Goal: Information Seeking & Learning: Learn about a topic

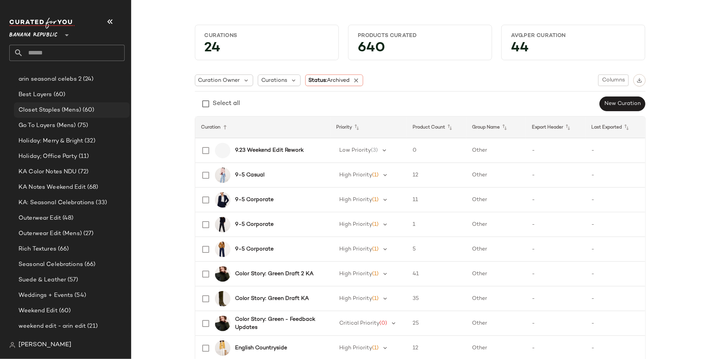
scroll to position [206, 0]
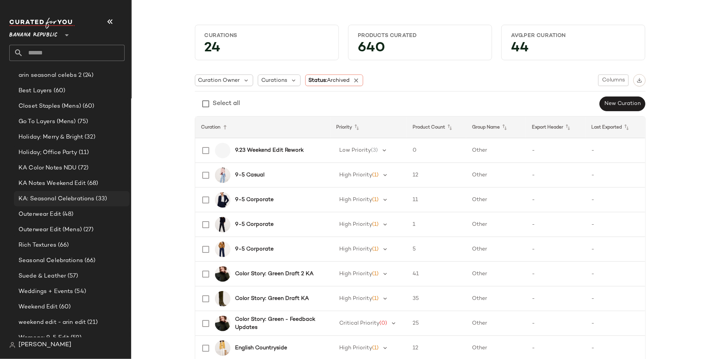
click at [46, 196] on span "KA: Seasonal Celebrations" at bounding box center [57, 198] width 76 height 9
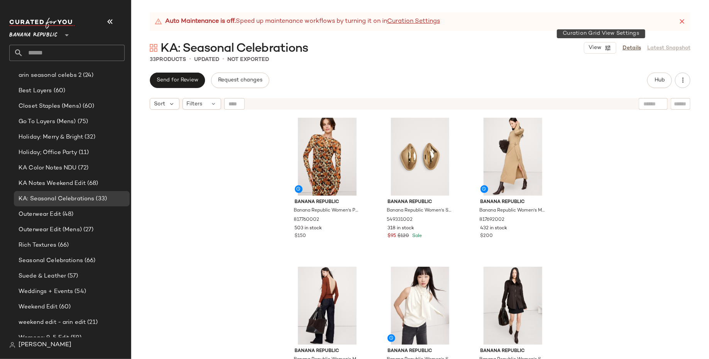
click at [598, 42] on div "KA: Seasonal Celebrations View Details Latest Snapshot" at bounding box center [420, 47] width 578 height 15
click at [599, 50] on span "View" at bounding box center [594, 48] width 13 height 6
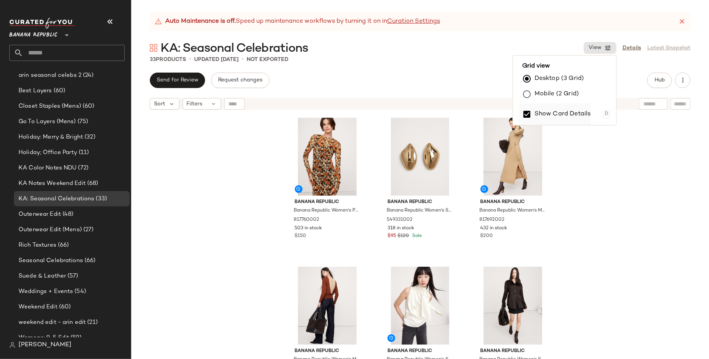
click at [584, 117] on label "Show Card Details" at bounding box center [562, 114] width 56 height 22
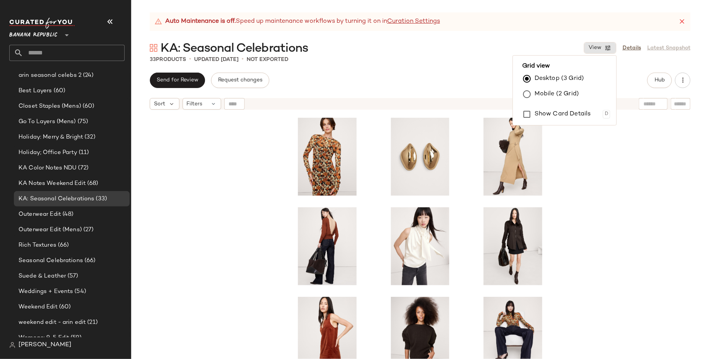
click at [559, 251] on div at bounding box center [420, 245] width 578 height 265
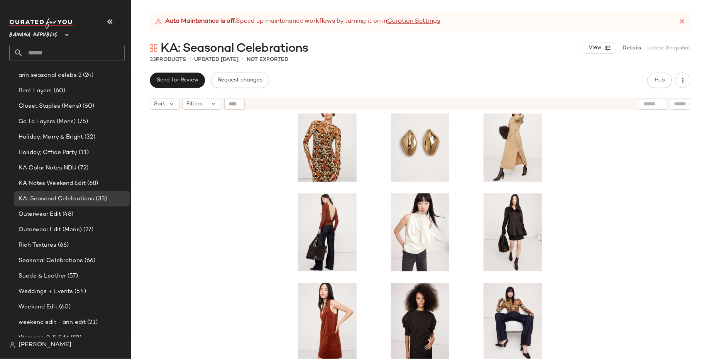
scroll to position [12, 0]
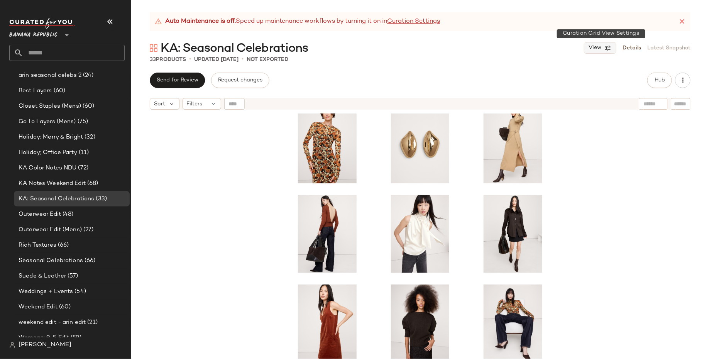
click at [601, 45] on span "View" at bounding box center [594, 48] width 13 height 6
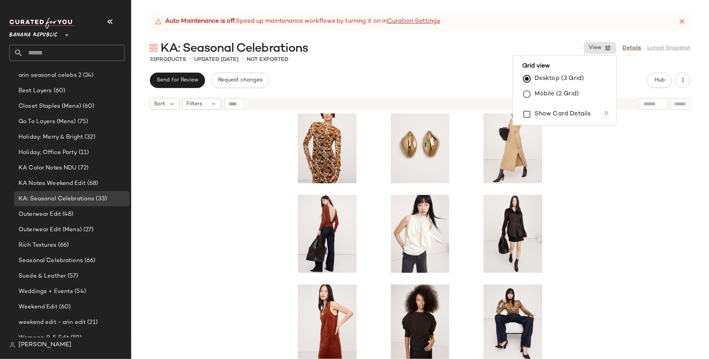
click at [574, 92] on label "Mobile (2 Grid)" at bounding box center [556, 93] width 44 height 15
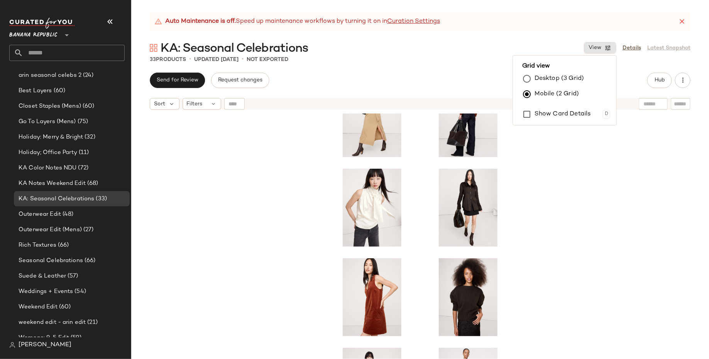
scroll to position [135, 0]
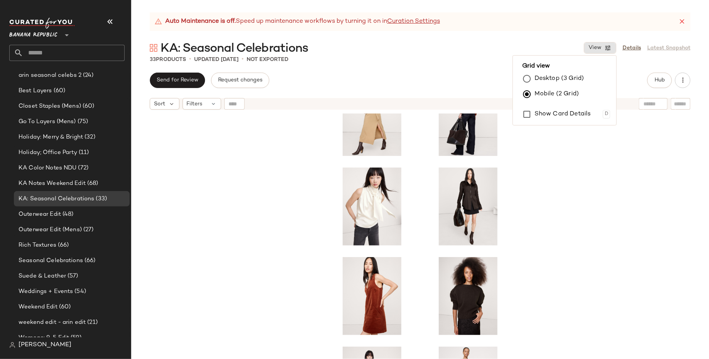
click at [572, 79] on label "Desktop (3 Grid)" at bounding box center [558, 78] width 49 height 15
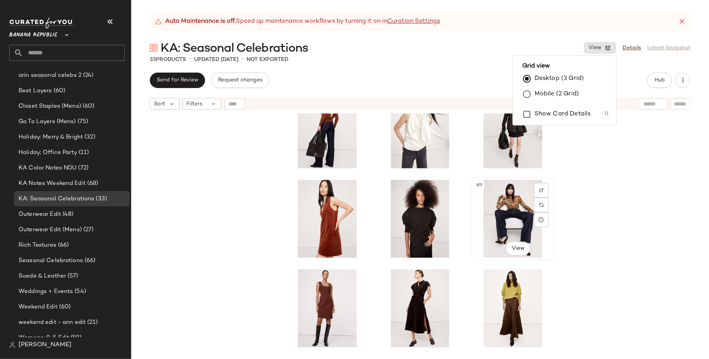
scroll to position [120, 0]
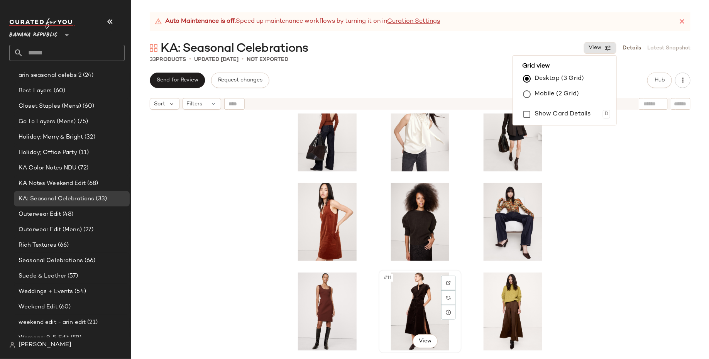
click at [410, 323] on div "#11 View" at bounding box center [420, 311] width 78 height 78
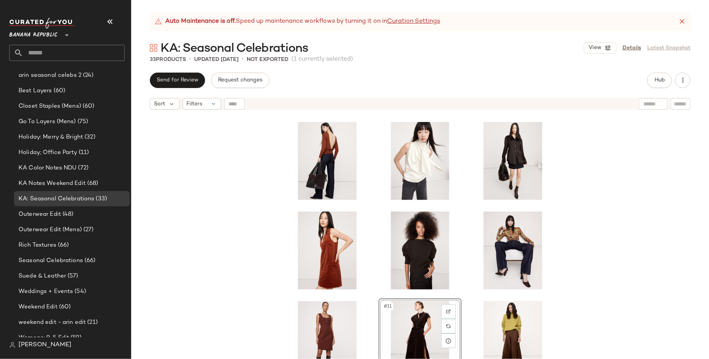
scroll to position [141, 0]
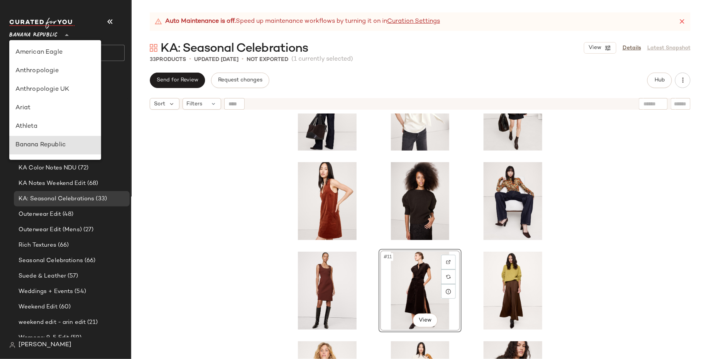
click at [41, 37] on span "Banana Republic" at bounding box center [33, 33] width 48 height 14
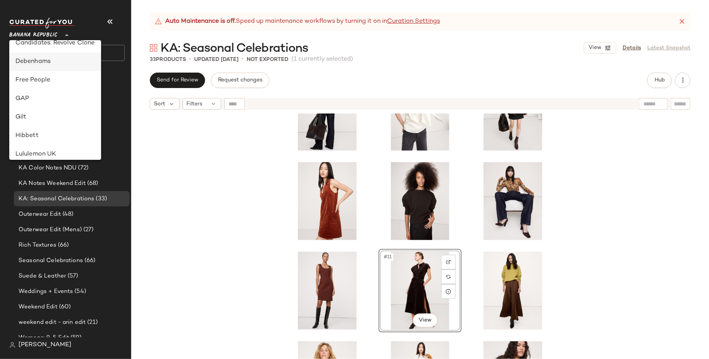
scroll to position [138, 0]
click at [60, 103] on div "GAP" at bounding box center [54, 99] width 79 height 9
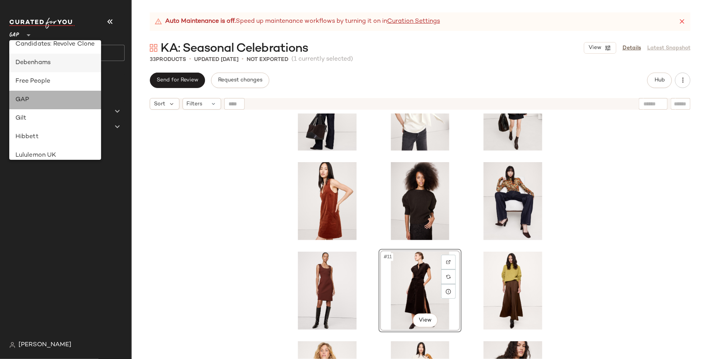
scroll to position [0, 0]
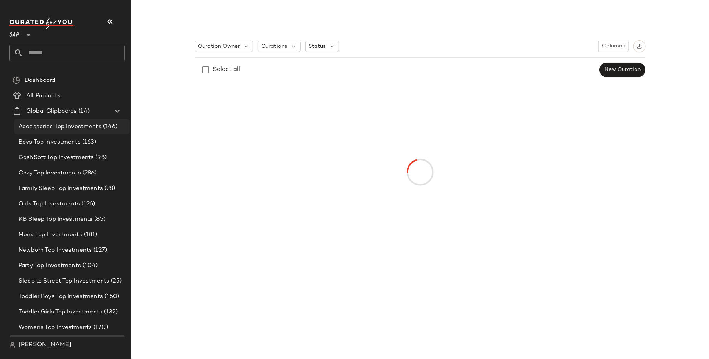
click at [65, 129] on span "Accessories Top Investments" at bounding box center [60, 126] width 83 height 9
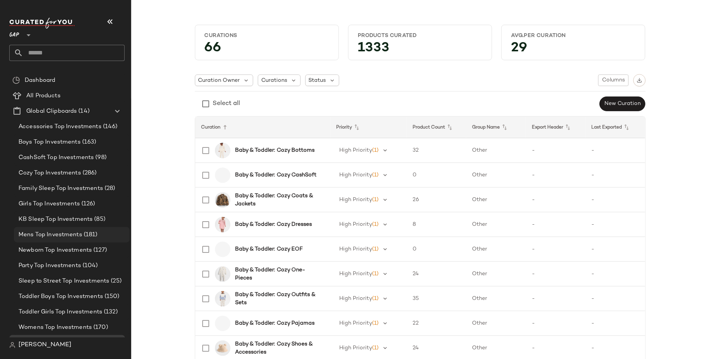
click at [74, 233] on span "Mens Top Investments" at bounding box center [51, 234] width 64 height 9
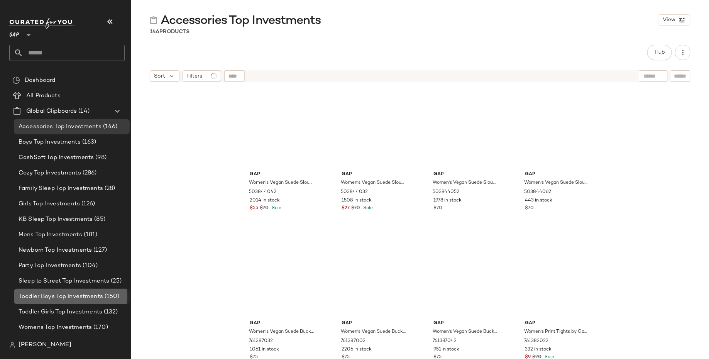
click at [78, 298] on span "Toddler Boys Top Investments" at bounding box center [61, 296] width 84 height 9
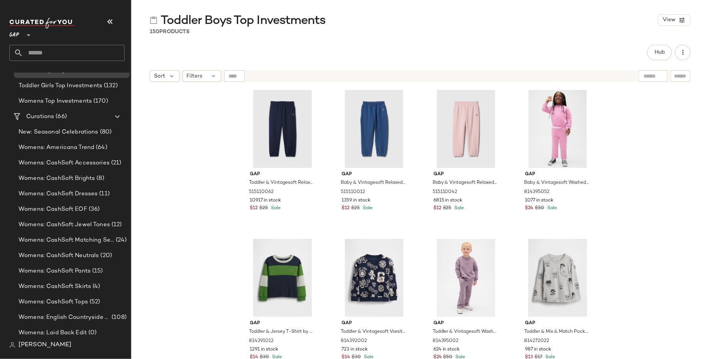
scroll to position [226, 0]
click at [78, 297] on div "Womens: CashSoft Tops (52)" at bounding box center [72, 301] width 116 height 15
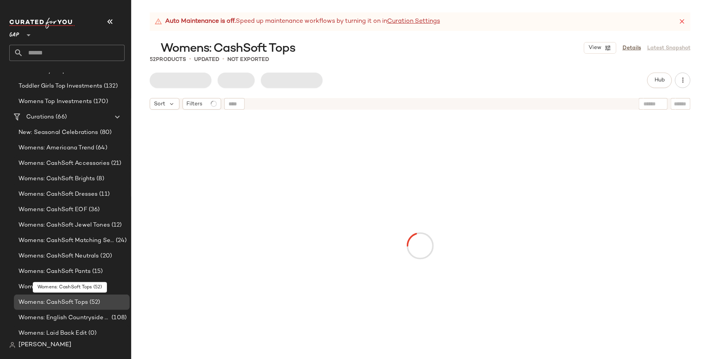
scroll to position [260, 0]
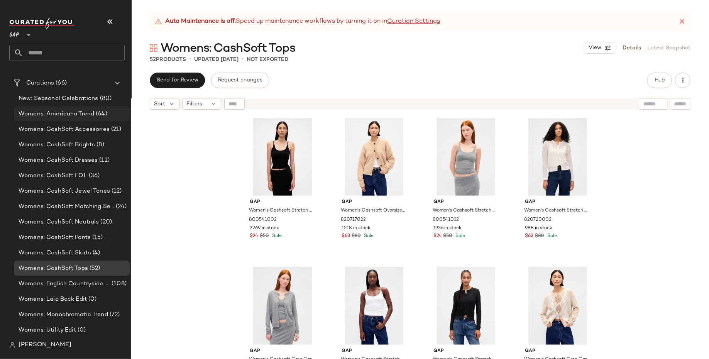
click at [105, 117] on span "(64)" at bounding box center [100, 114] width 13 height 9
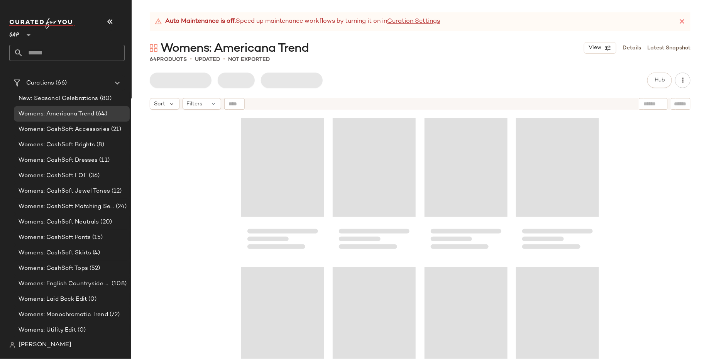
click at [682, 24] on icon at bounding box center [682, 22] width 8 height 8
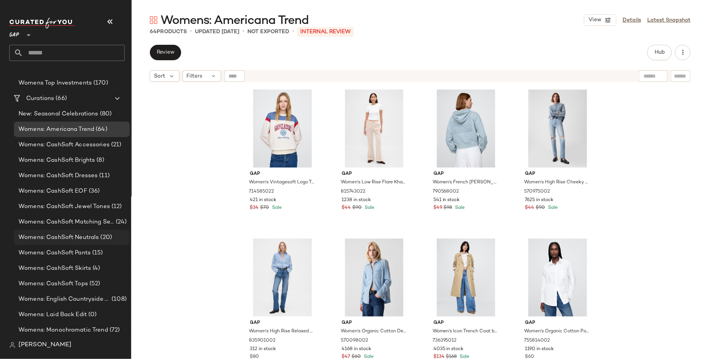
scroll to position [260, 0]
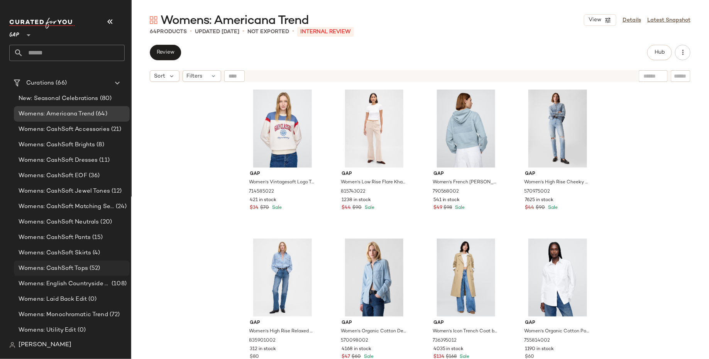
click at [86, 272] on div "Womens: CashSoft Tops (52)" at bounding box center [72, 267] width 116 height 15
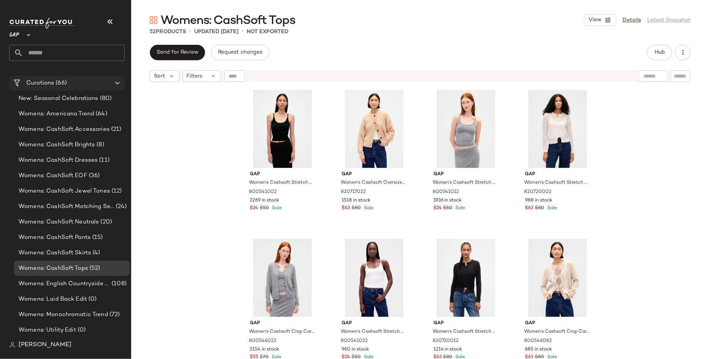
click at [59, 84] on span "(66)" at bounding box center [60, 83] width 13 height 9
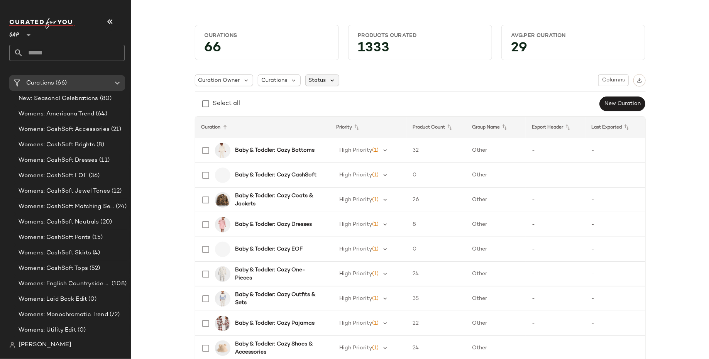
click at [331, 78] on icon at bounding box center [332, 80] width 7 height 7
click at [330, 99] on span "Archived" at bounding box center [332, 99] width 23 height 15
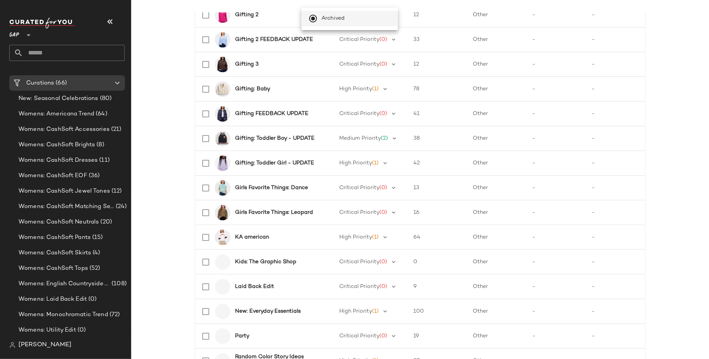
scroll to position [649, 0]
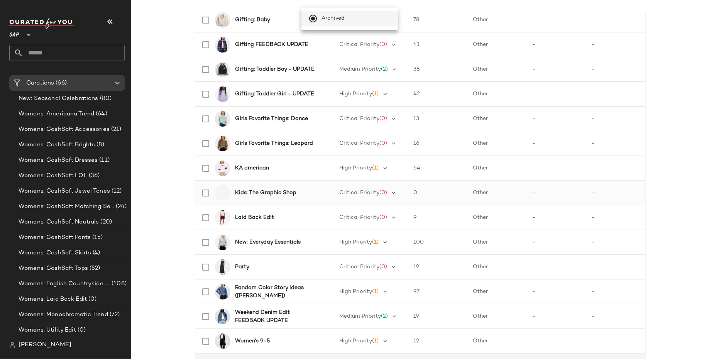
scroll to position [687, 0]
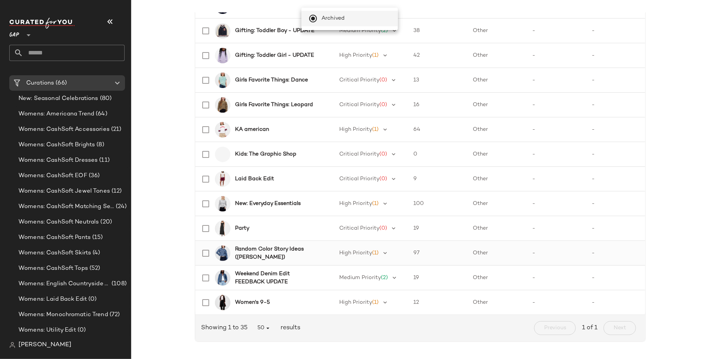
click at [279, 252] on b "Random Color Story Ideas ([PERSON_NAME])" at bounding box center [278, 253] width 86 height 16
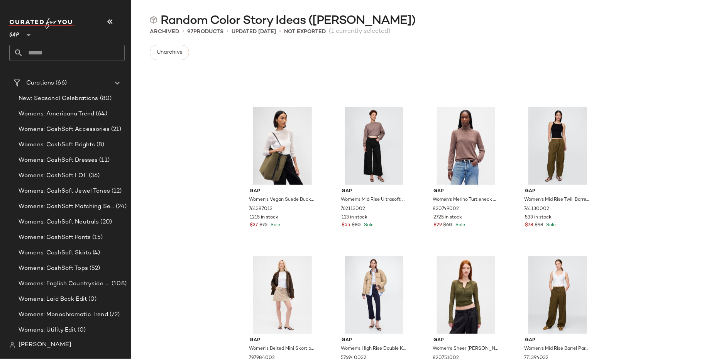
scroll to position [2952, 0]
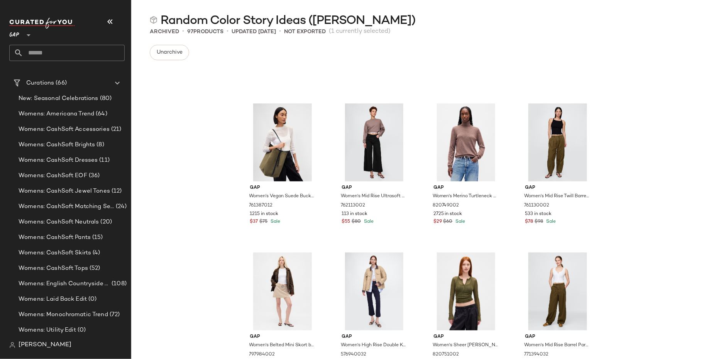
drag, startPoint x: 547, startPoint y: 256, endPoint x: 0, endPoint y: 2, distance: 603.4
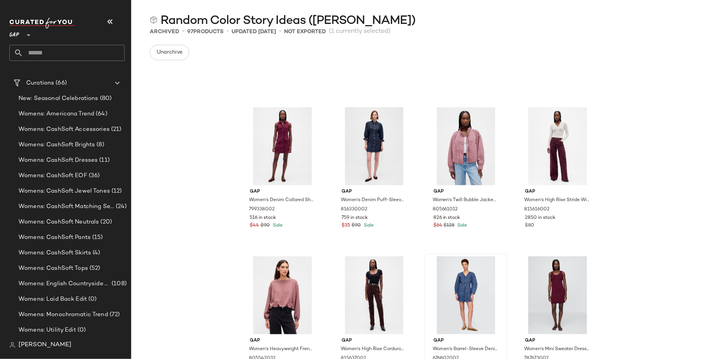
scroll to position [1307, 0]
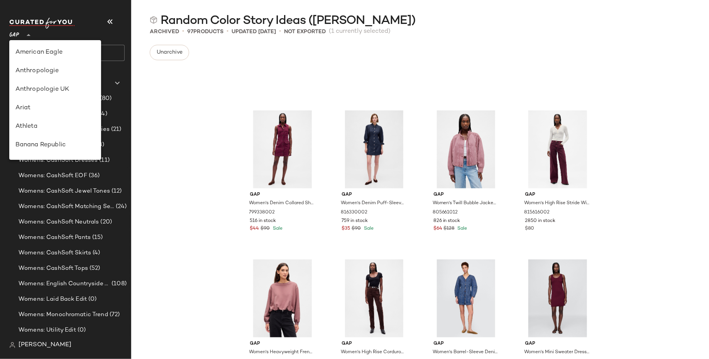
click at [27, 35] on icon at bounding box center [28, 34] width 9 height 9
click at [163, 118] on div "Gap Women's Denim Collared Shift Mini Dress by Gap Tuscan Red Size S 799338002 …" at bounding box center [420, 212] width 578 height 292
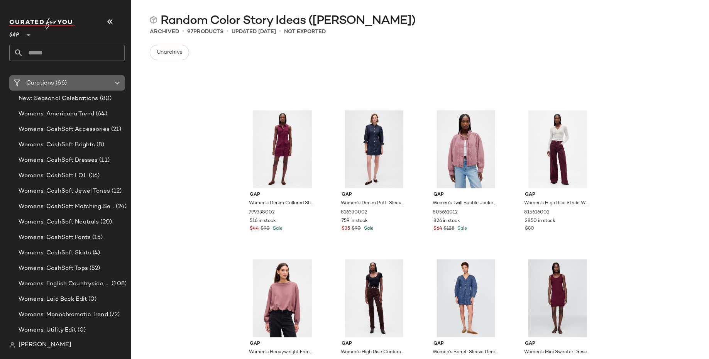
click at [49, 84] on span "Curations" at bounding box center [40, 83] width 28 height 9
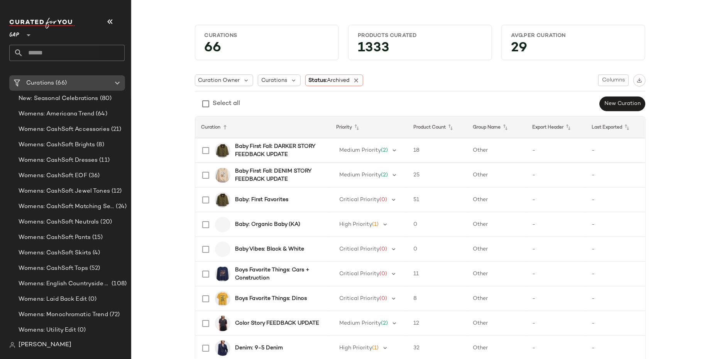
scroll to position [194, 0]
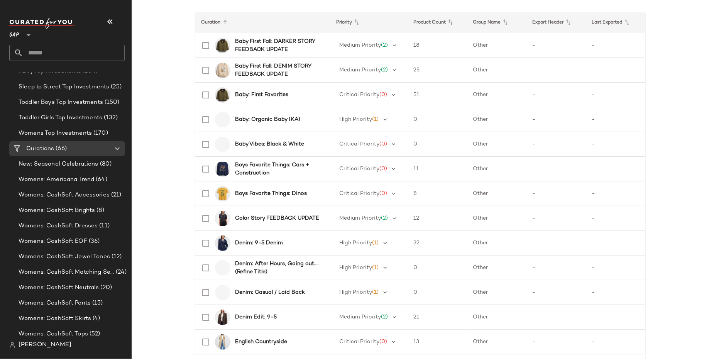
scroll to position [105, 0]
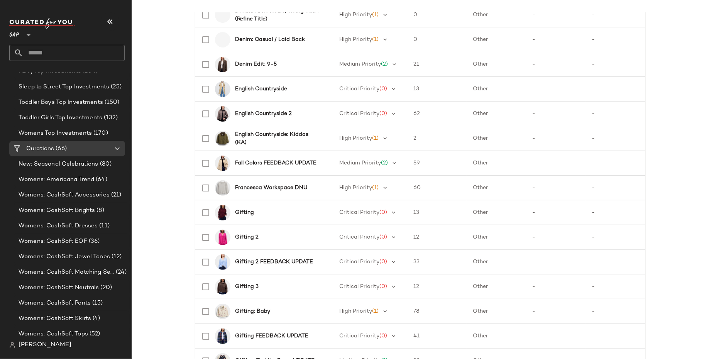
scroll to position [358, 0]
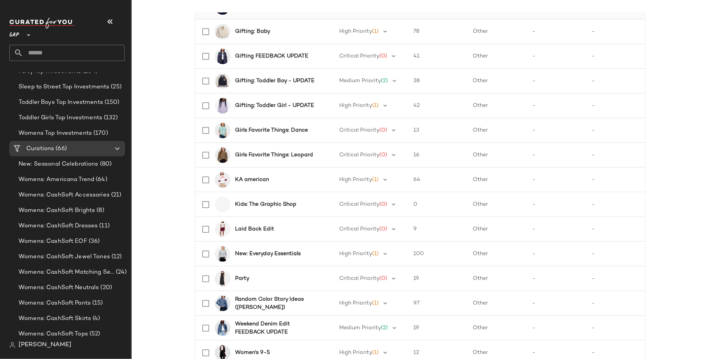
scroll to position [637, 0]
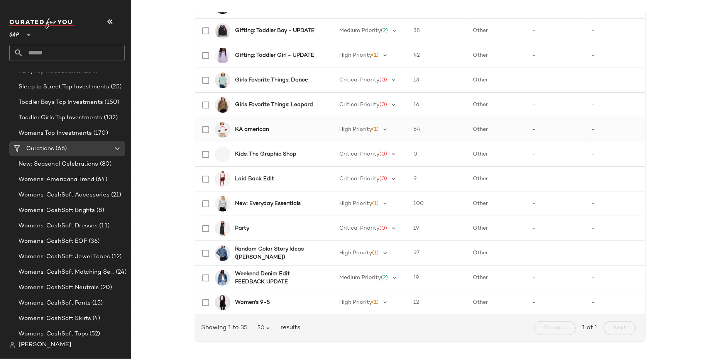
click at [256, 129] on b "KA american" at bounding box center [252, 129] width 34 height 8
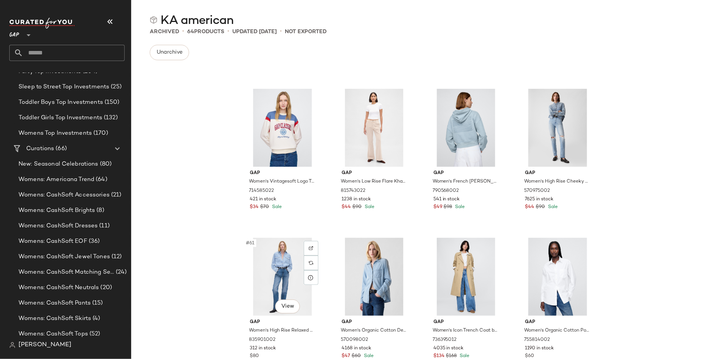
scroll to position [2068, 0]
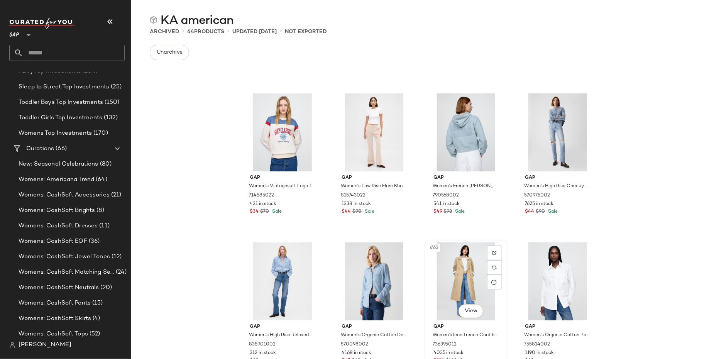
click at [461, 282] on div "#63 View" at bounding box center [466, 281] width 78 height 78
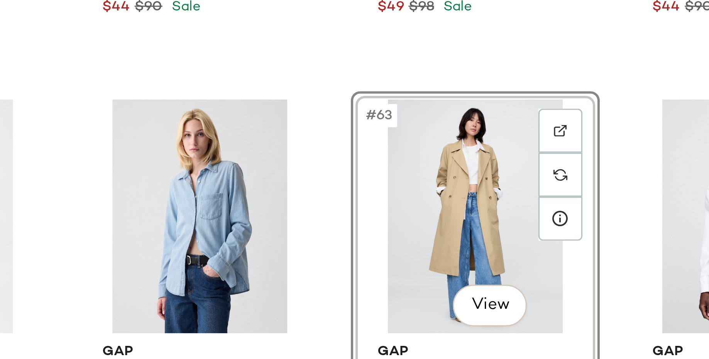
scroll to position [2089, 0]
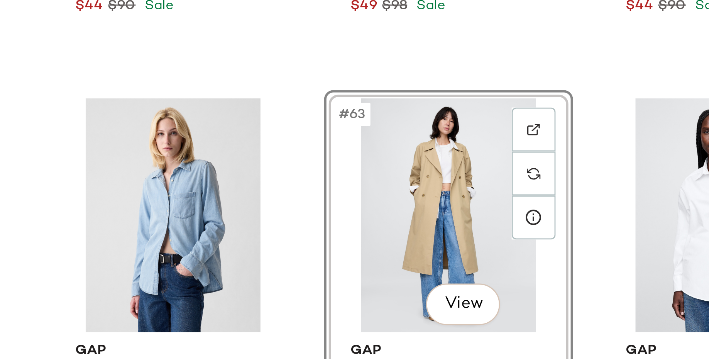
click at [420, 285] on div "Gap Women's Vintagesoft Logo Tunic Sweatshirt by Gap New Off White Size S 71458…" at bounding box center [420, 212] width 578 height 292
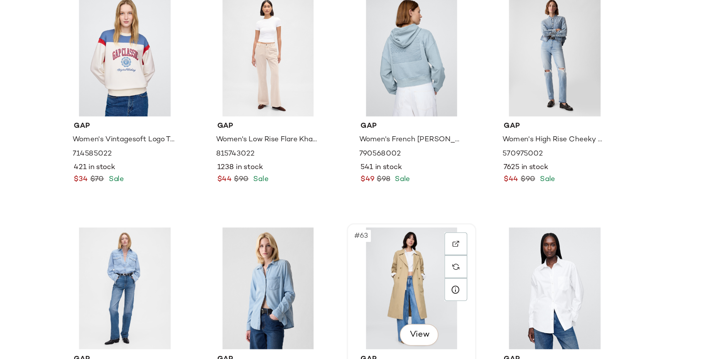
scroll to position [2058, 0]
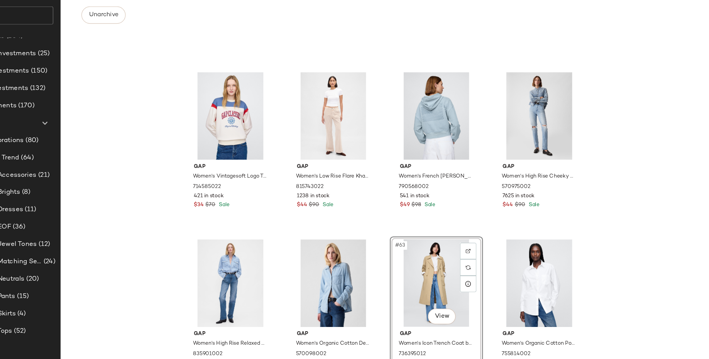
click at [451, 290] on div "#63 View" at bounding box center [466, 291] width 78 height 78
click at [599, 290] on div "Gap Women's Vintagesoft Logo Tunic Sweatshirt by Gap New Off White Size S 71458…" at bounding box center [420, 212] width 578 height 292
click at [466, 292] on div "#63 View" at bounding box center [466, 291] width 78 height 78
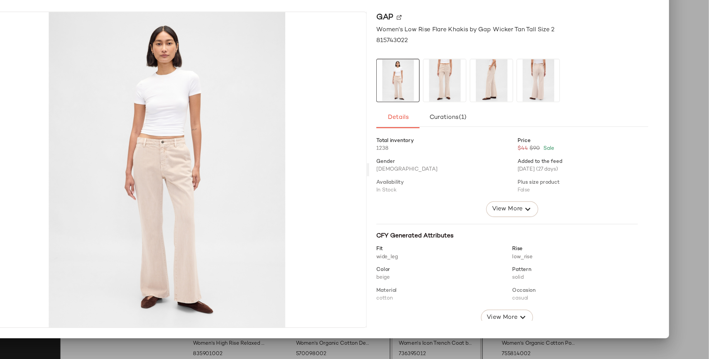
click at [681, 149] on div at bounding box center [354, 179] width 709 height 359
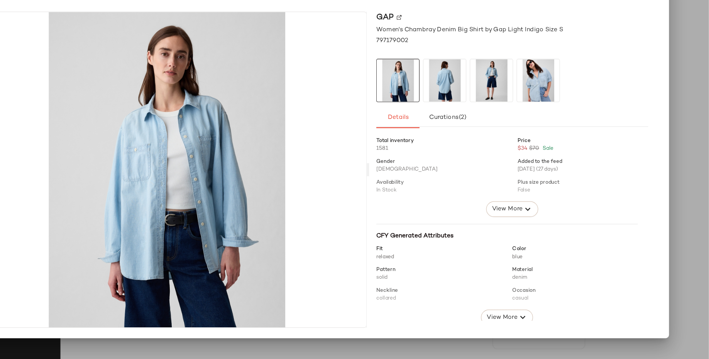
click at [691, 214] on div at bounding box center [354, 179] width 709 height 359
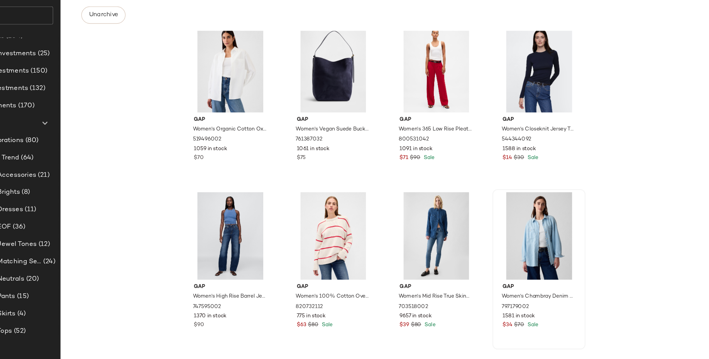
click at [620, 134] on div "Gap Women's Organic Cotton Oxford Big Shirt by Gap Optic White Size XXS 5194960…" at bounding box center [420, 212] width 578 height 292
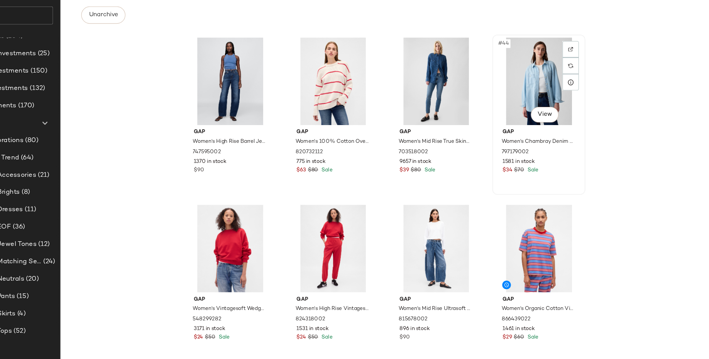
click at [562, 115] on div "#44 View" at bounding box center [557, 112] width 78 height 78
click at [552, 248] on div "#48 View" at bounding box center [557, 260] width 78 height 78
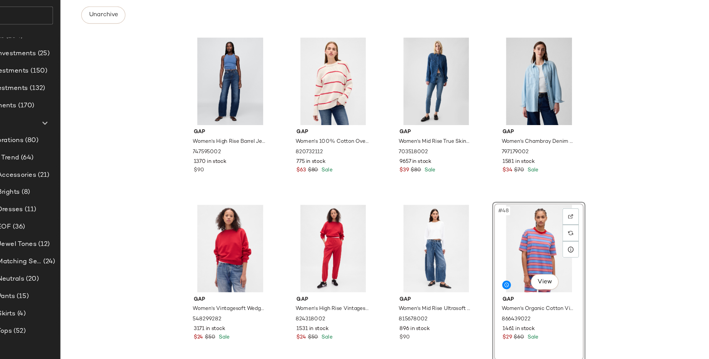
click at [630, 196] on div "Gap Women's Organic Cotton Oxford Big Shirt by Gap Optic White Size XXS 5194960…" at bounding box center [420, 212] width 578 height 292
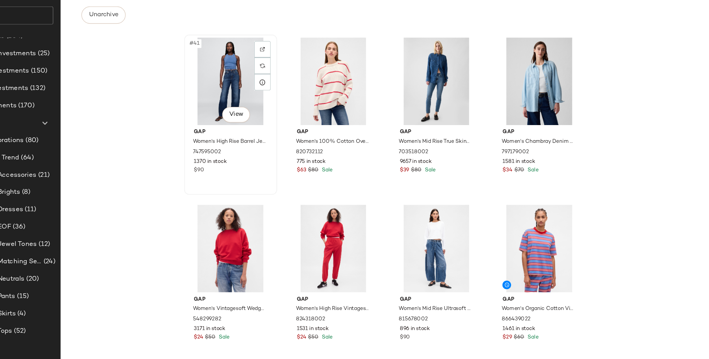
click at [289, 130] on div "#41 View" at bounding box center [283, 112] width 78 height 78
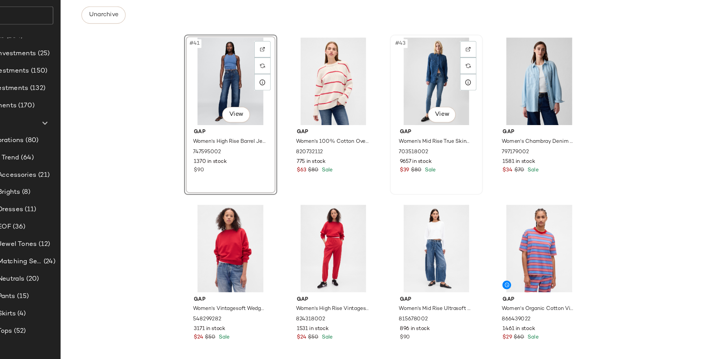
click at [432, 97] on div "#43 View" at bounding box center [466, 112] width 78 height 78
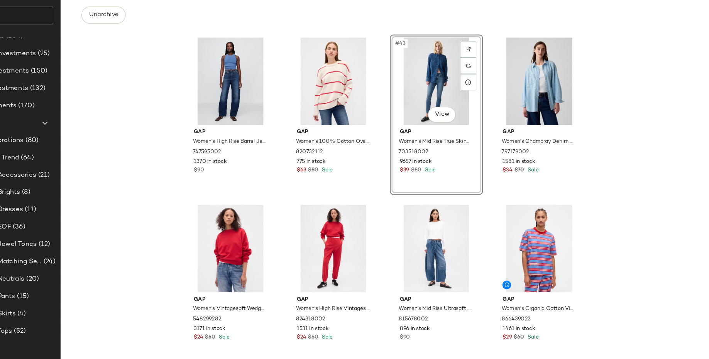
click at [661, 154] on div "Gap Women's Organic Cotton Oxford Big Shirt by Gap Optic White Size XXS 5194960…" at bounding box center [420, 212] width 578 height 292
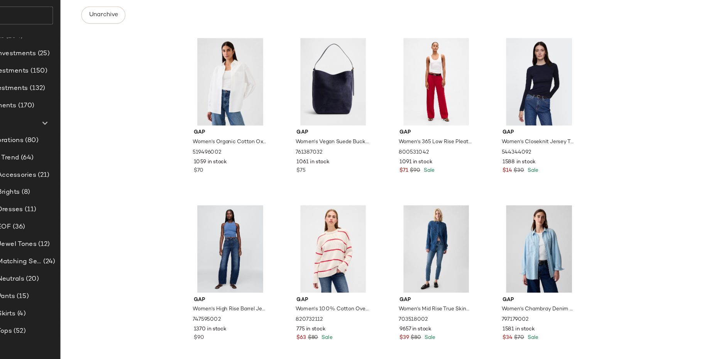
scroll to position [1317, 0]
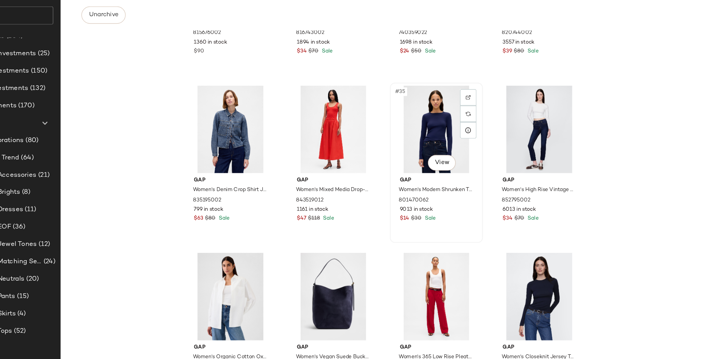
click at [443, 164] on div "#35 View" at bounding box center [466, 154] width 78 height 78
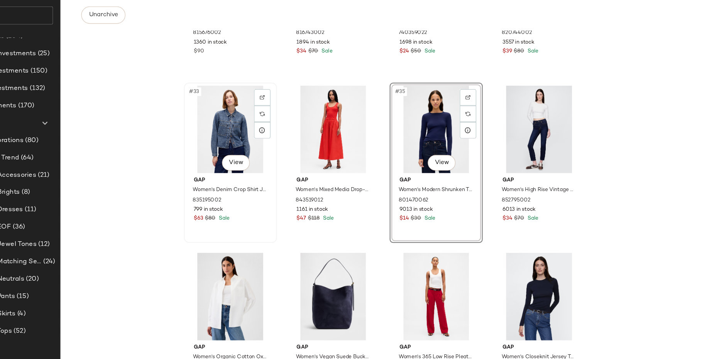
click at [263, 172] on div "#33 View" at bounding box center [283, 154] width 78 height 78
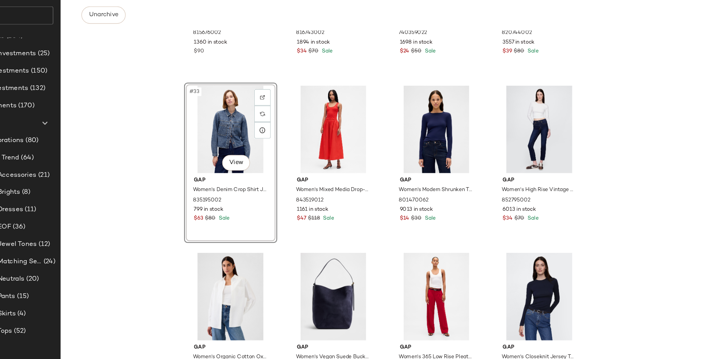
click at [189, 158] on div "Gap Women's Mid Rise Ultrasoft Baggy Jeans by Gap Dark Blue Indigo Size 26 8156…" at bounding box center [420, 212] width 578 height 292
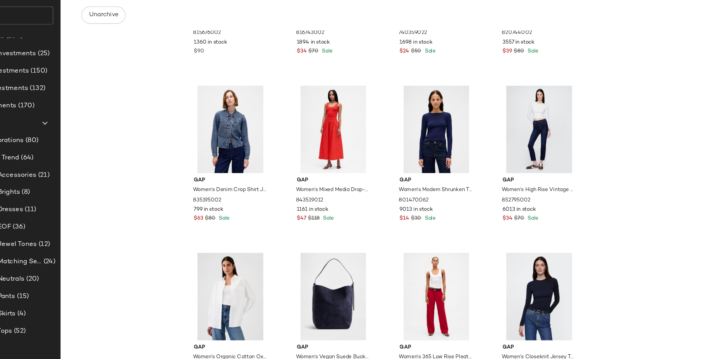
click at [662, 277] on div "Gap Women's Mid Rise Ultrasoft Baggy Jeans by Gap Dark Blue Indigo Size 26 8156…" at bounding box center [420, 212] width 578 height 292
click at [192, 194] on div "Gap Women's Mid Rise Ultrasoft Baggy Jeans by Gap Dark Blue Indigo Size 26 8156…" at bounding box center [420, 212] width 578 height 292
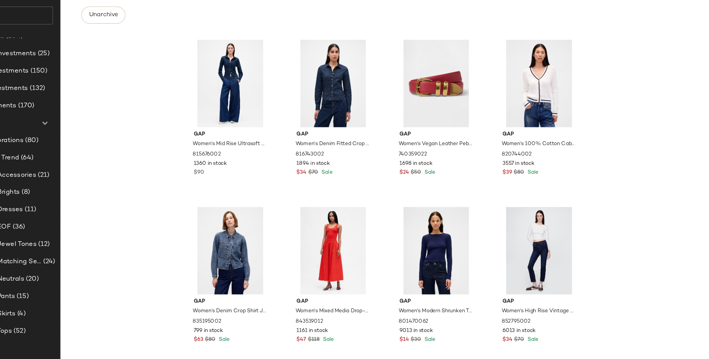
scroll to position [1044, 0]
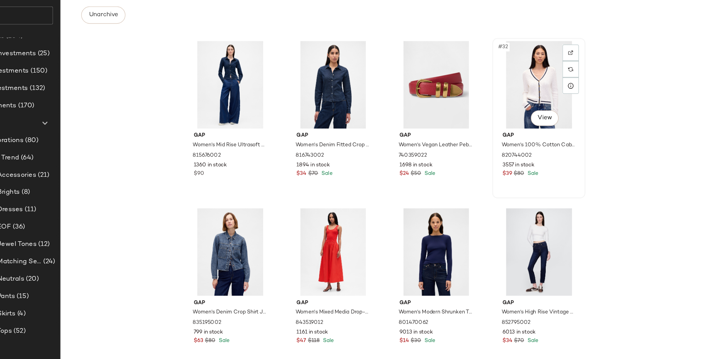
click at [523, 122] on div "#32 View" at bounding box center [557, 115] width 78 height 78
click at [472, 117] on div "#31 View" at bounding box center [466, 115] width 78 height 78
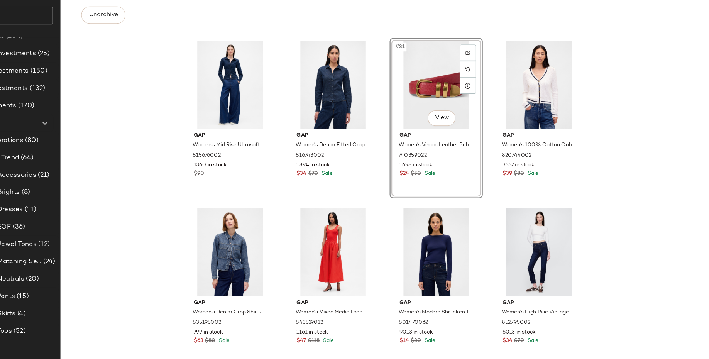
click at [646, 122] on div "Gap Women's Mid Rise Ultrasoft Baggy Jeans by Gap Dark Blue Indigo Size 26 8156…" at bounding box center [420, 212] width 578 height 292
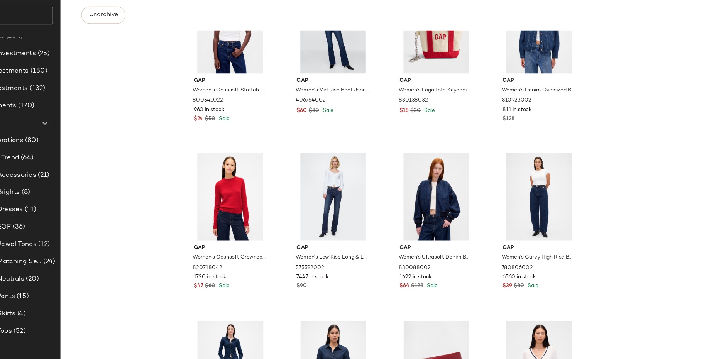
scroll to position [738, 0]
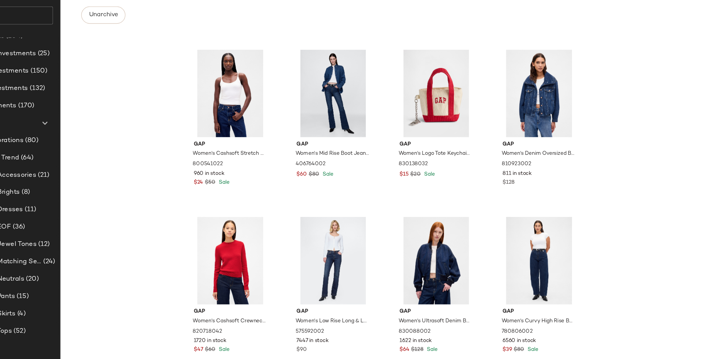
click at [617, 202] on div "Gap Women's Cashsoft Stretch Crop Tank Top by Gap Ivory Beige Frost Size XS 800…" at bounding box center [420, 212] width 578 height 292
click at [272, 133] on div "#21 View" at bounding box center [283, 122] width 78 height 78
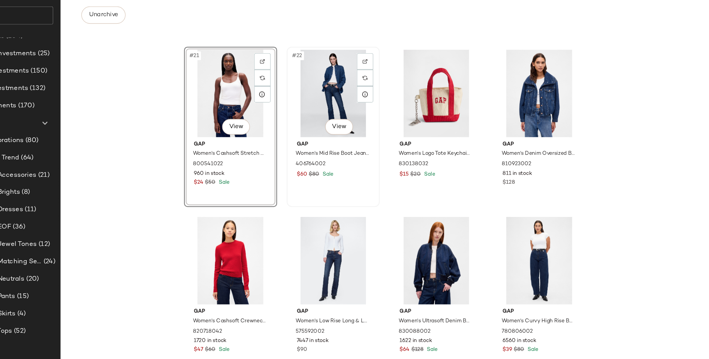
click at [392, 137] on div "#22 View" at bounding box center [374, 122] width 78 height 78
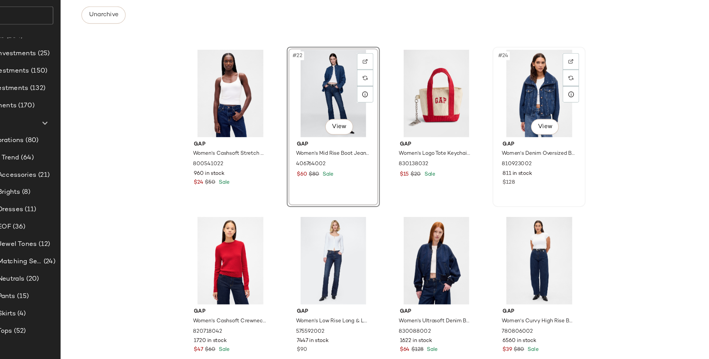
click at [531, 130] on div "#24 View" at bounding box center [557, 122] width 78 height 78
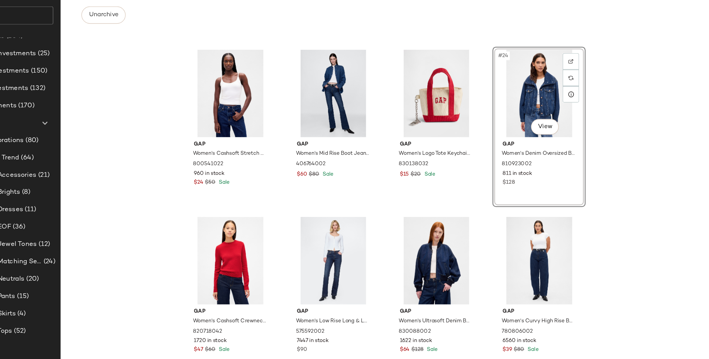
scroll to position [734, 0]
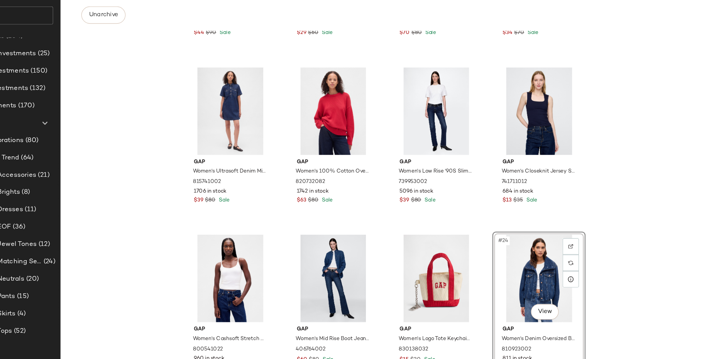
click at [675, 164] on div "Gap Women's Mid Rise Ultrasoft Easy Baggy Jeans by Gap Bedrock Beige Size M 739…" at bounding box center [420, 212] width 578 height 292
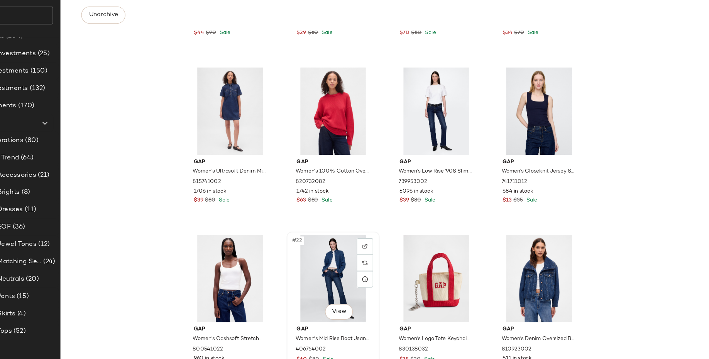
click at [362, 291] on div "#22 View" at bounding box center [374, 287] width 78 height 78
click at [206, 284] on div "Gap Women's Mid Rise Ultrasoft Easy Baggy Jeans by Gap Bedrock Beige Size M 739…" at bounding box center [420, 212] width 578 height 292
click at [369, 282] on div "#22 View" at bounding box center [374, 287] width 78 height 78
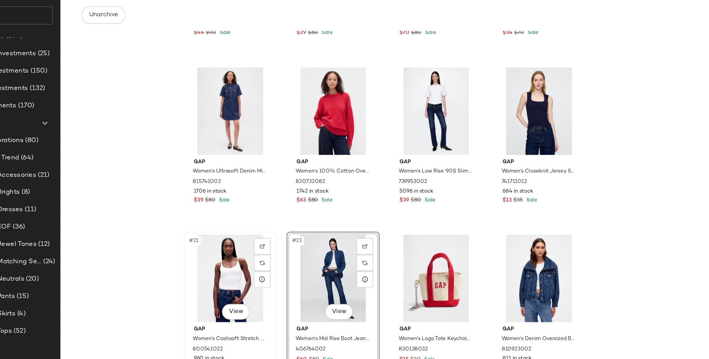
click at [277, 286] on div "#21 View" at bounding box center [283, 287] width 78 height 78
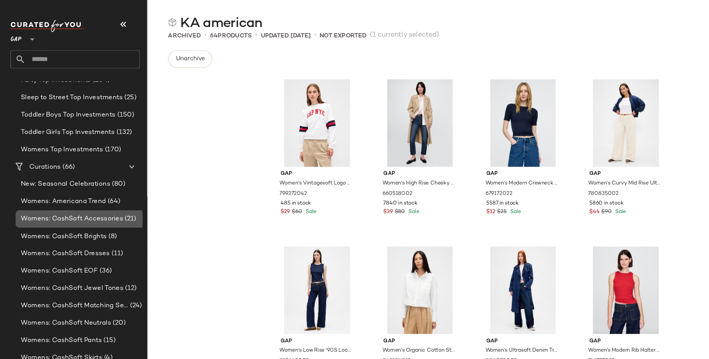
click at [53, 200] on div "Womens: CashSoft Accessories (21)" at bounding box center [72, 194] width 116 height 15
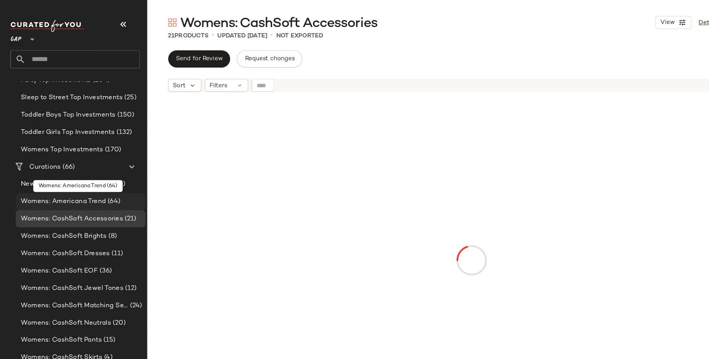
scroll to position [195, 0]
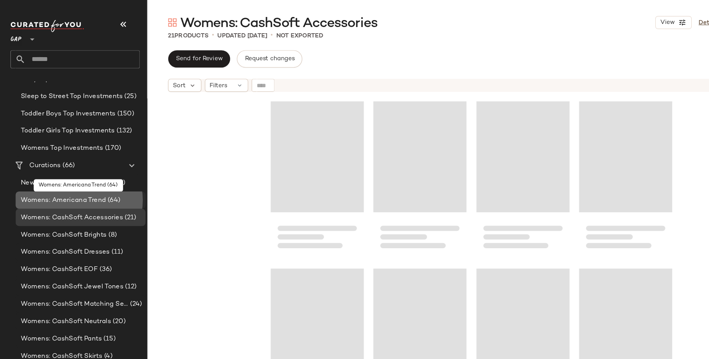
click at [52, 176] on span "Womens: Americana Trend" at bounding box center [57, 178] width 76 height 9
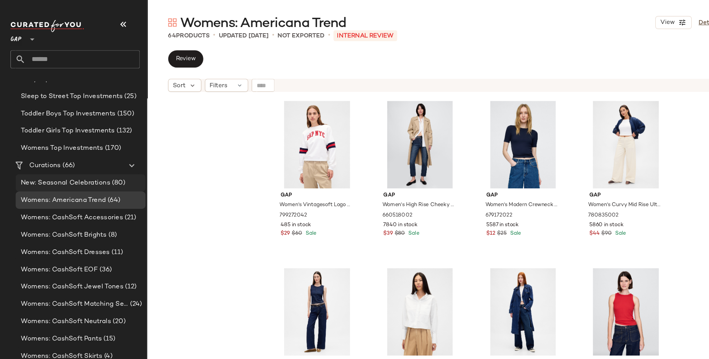
click at [60, 159] on span "New: Seasonal Celebrations" at bounding box center [59, 163] width 80 height 9
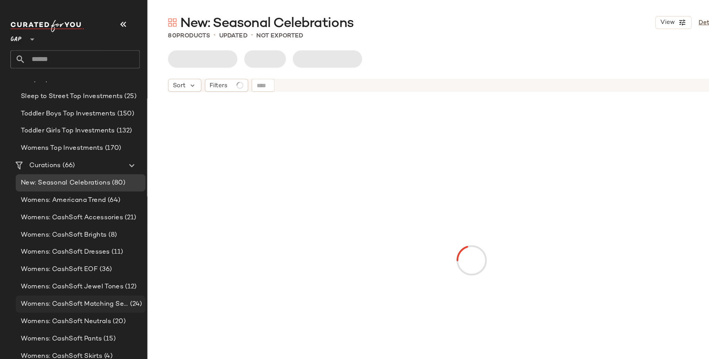
scroll to position [224, 0]
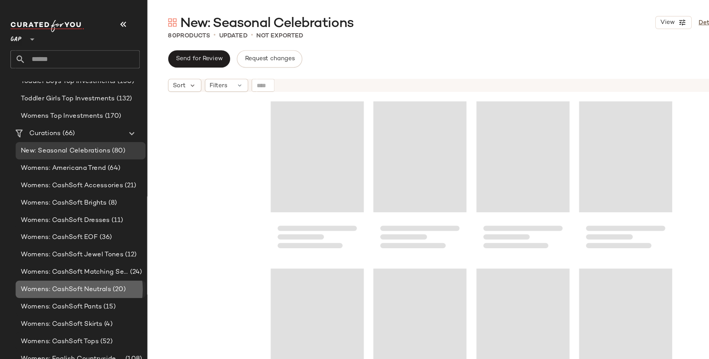
click at [60, 259] on span "Womens: CashSoft Neutrals" at bounding box center [59, 257] width 81 height 9
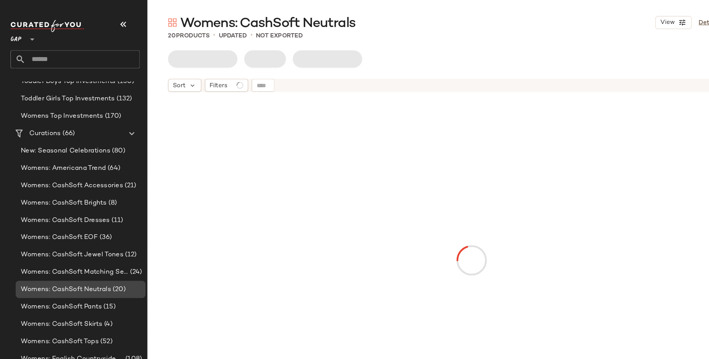
scroll to position [260, 0]
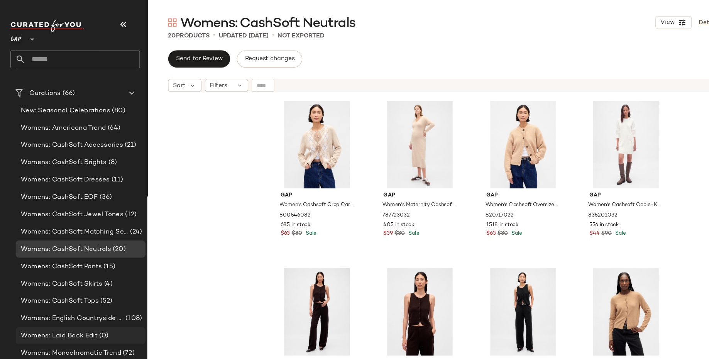
click at [77, 301] on span "Womens: Laid Back Edit" at bounding box center [53, 299] width 68 height 9
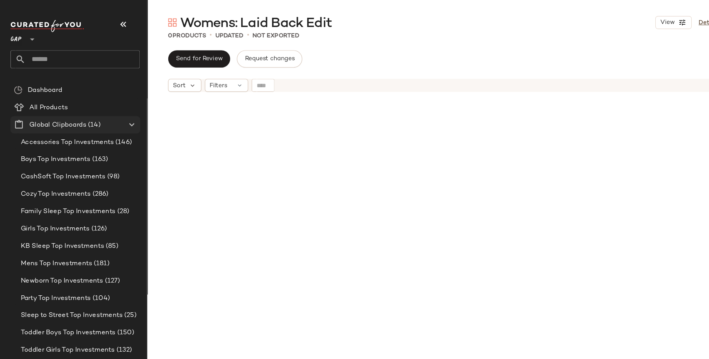
click at [115, 111] on icon at bounding box center [117, 110] width 9 height 9
click at [24, 37] on icon at bounding box center [28, 34] width 9 height 9
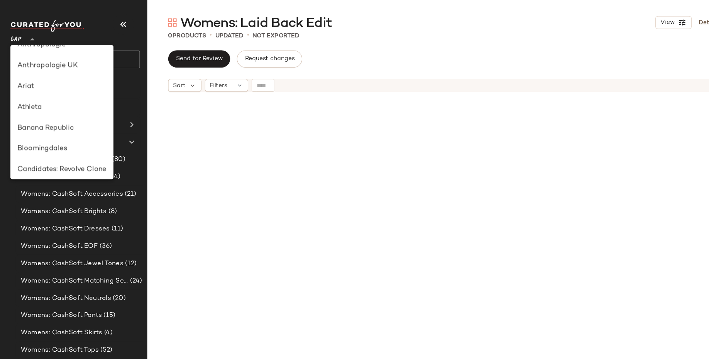
scroll to position [27, 0]
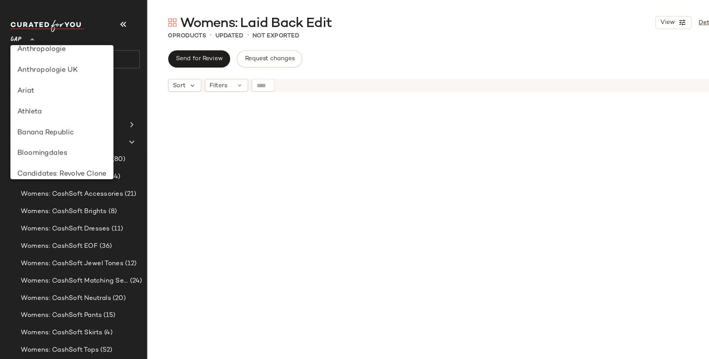
click at [49, 115] on div "Banana Republic" at bounding box center [54, 118] width 79 height 9
type input "**"
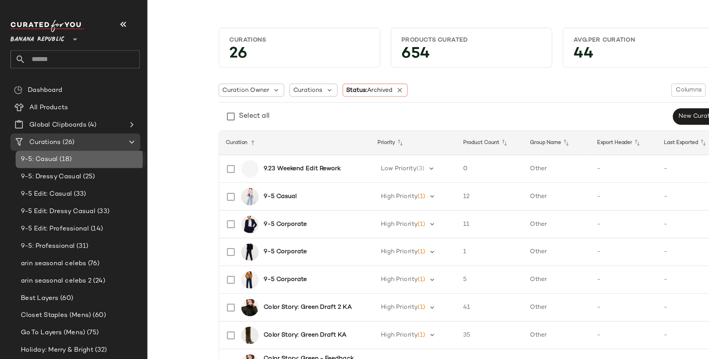
click at [79, 138] on div "9-5: Casual (18)" at bounding box center [71, 142] width 110 height 9
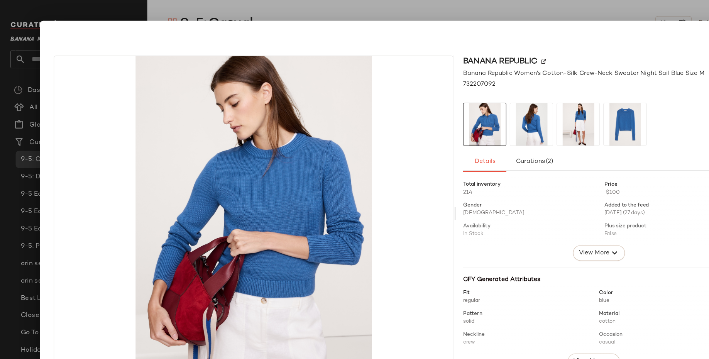
click at [499, 15] on div at bounding box center [354, 179] width 709 height 359
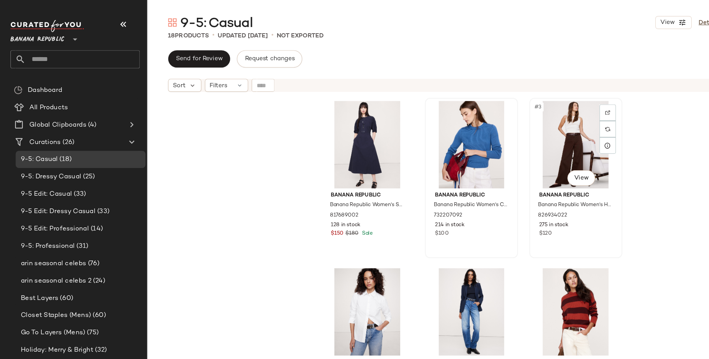
click at [495, 113] on div "#3 View" at bounding box center [513, 129] width 78 height 78
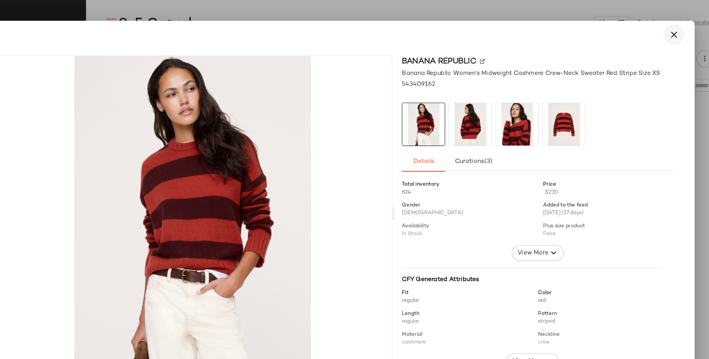
click at [653, 31] on icon "button" at bounding box center [654, 30] width 9 height 9
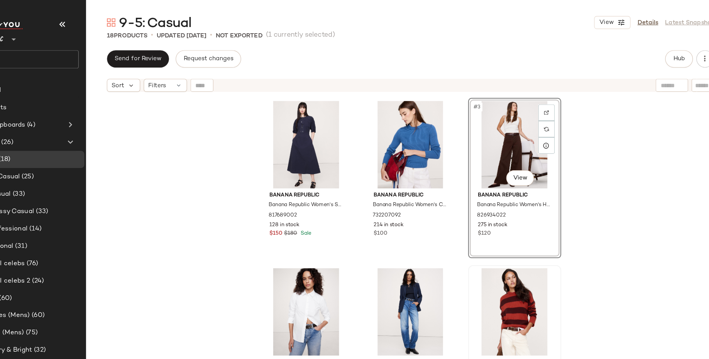
click at [505, 123] on div "#3 View" at bounding box center [513, 129] width 78 height 78
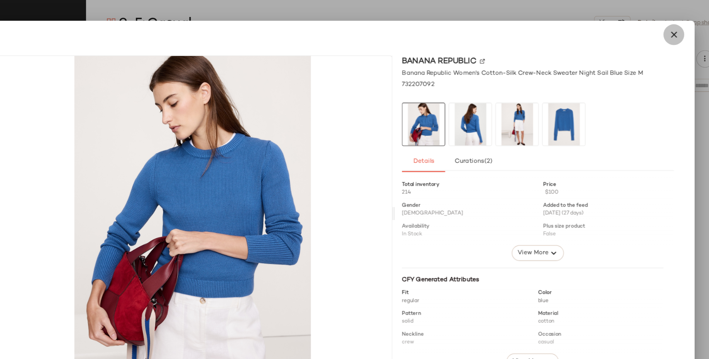
click at [655, 28] on icon "button" at bounding box center [654, 30] width 9 height 9
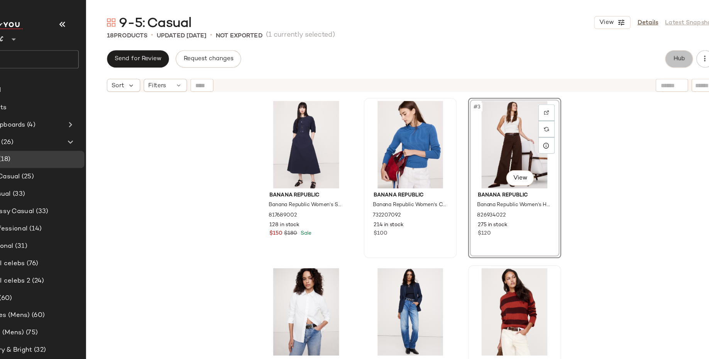
click at [650, 52] on button "Hub" at bounding box center [659, 52] width 25 height 15
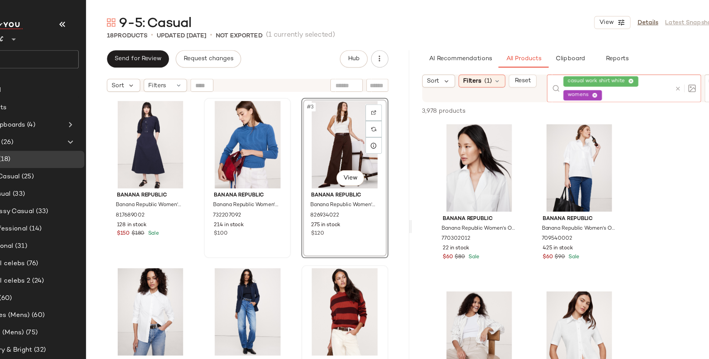
click at [617, 73] on icon at bounding box center [616, 72] width 5 height 5
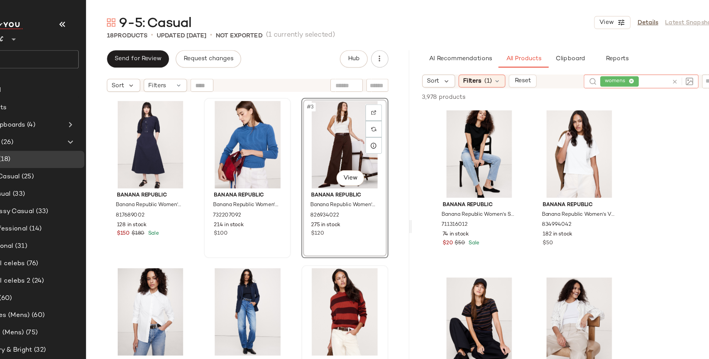
click at [618, 72] on icon at bounding box center [617, 72] width 5 height 5
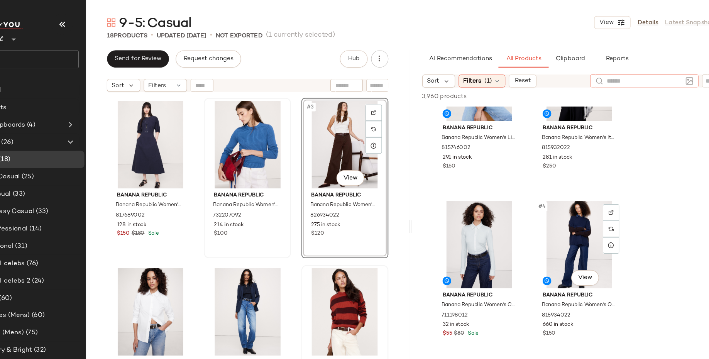
scroll to position [68, 0]
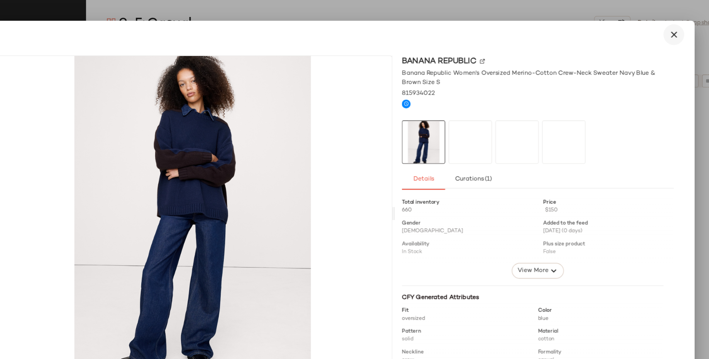
click at [653, 30] on icon "button" at bounding box center [654, 30] width 9 height 9
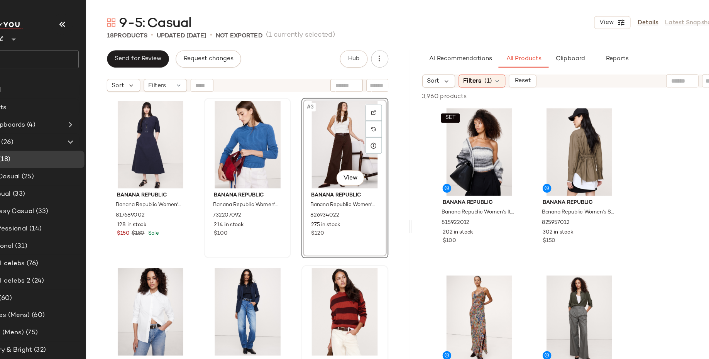
scroll to position [0, 0]
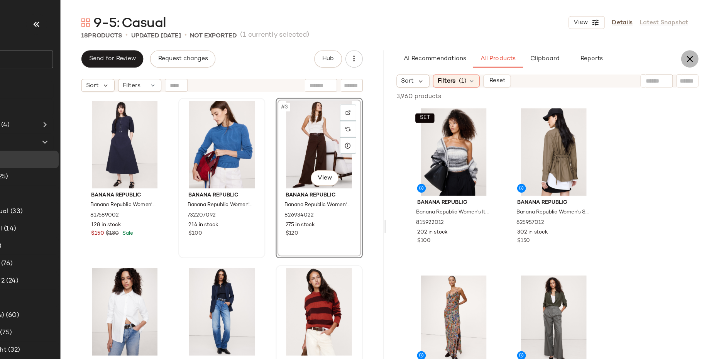
click at [687, 55] on button "button" at bounding box center [691, 52] width 15 height 15
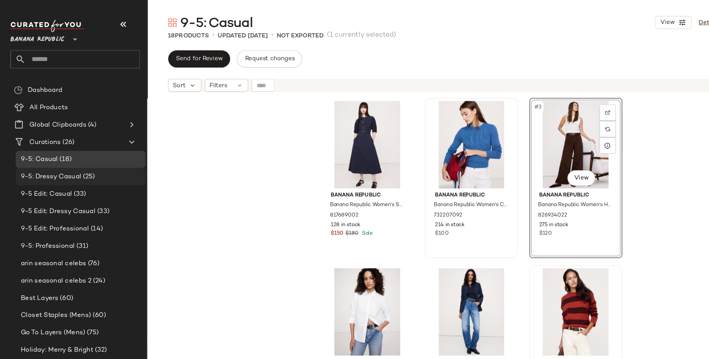
click at [78, 158] on span "(25)" at bounding box center [79, 157] width 12 height 9
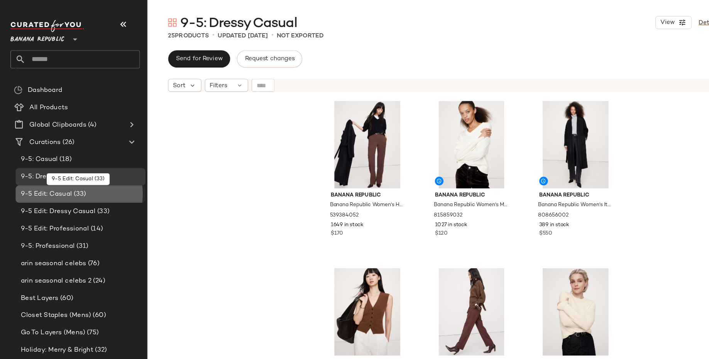
click at [68, 171] on span "(33)" at bounding box center [70, 173] width 13 height 9
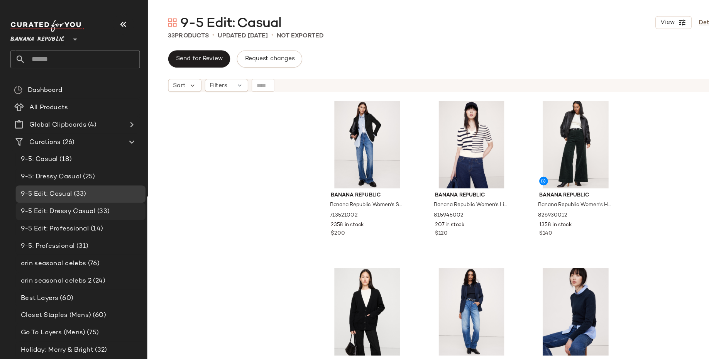
click at [53, 193] on span "9-5 Edit: Dressy Casual" at bounding box center [52, 188] width 66 height 9
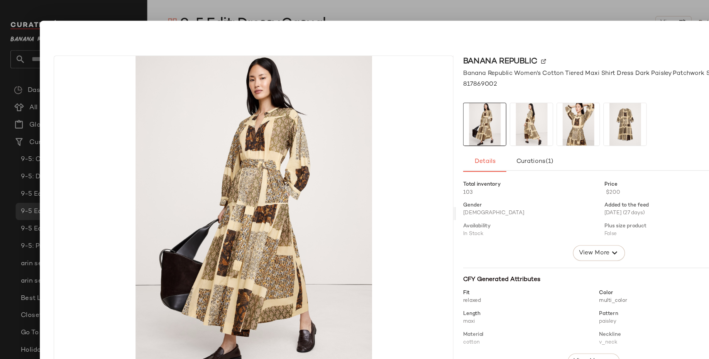
click at [529, 11] on div at bounding box center [354, 179] width 709 height 359
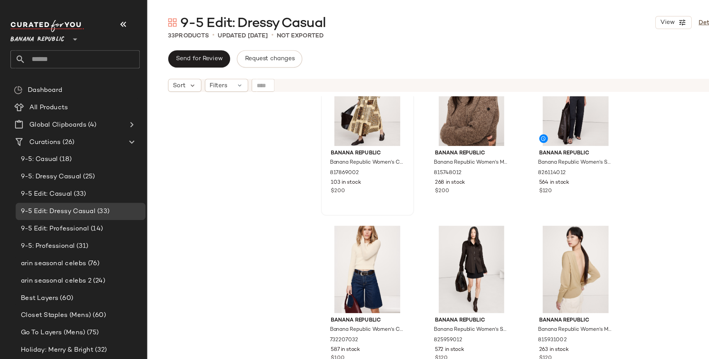
scroll to position [42, 0]
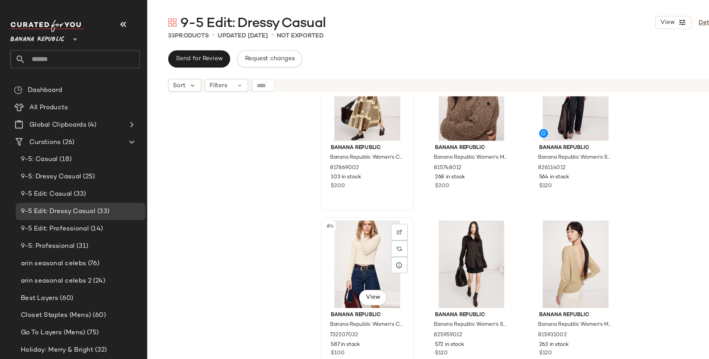
click at [299, 225] on div "#4 View" at bounding box center [328, 235] width 78 height 78
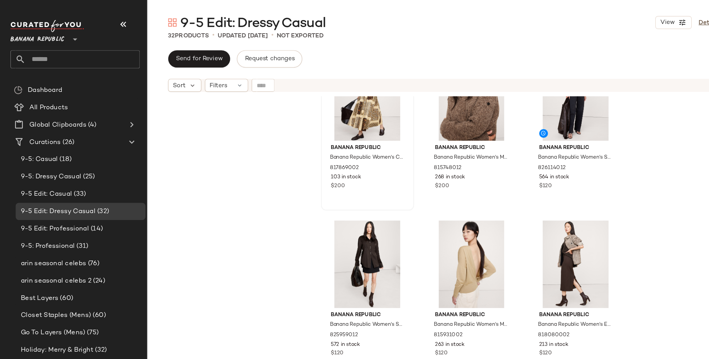
click at [243, 240] on div "Banana Republic Banana Republic Women's Cotton Tiered Maxi Shirt Dress Dark Pai…" at bounding box center [420, 232] width 578 height 292
